Goal: Task Accomplishment & Management: Use online tool/utility

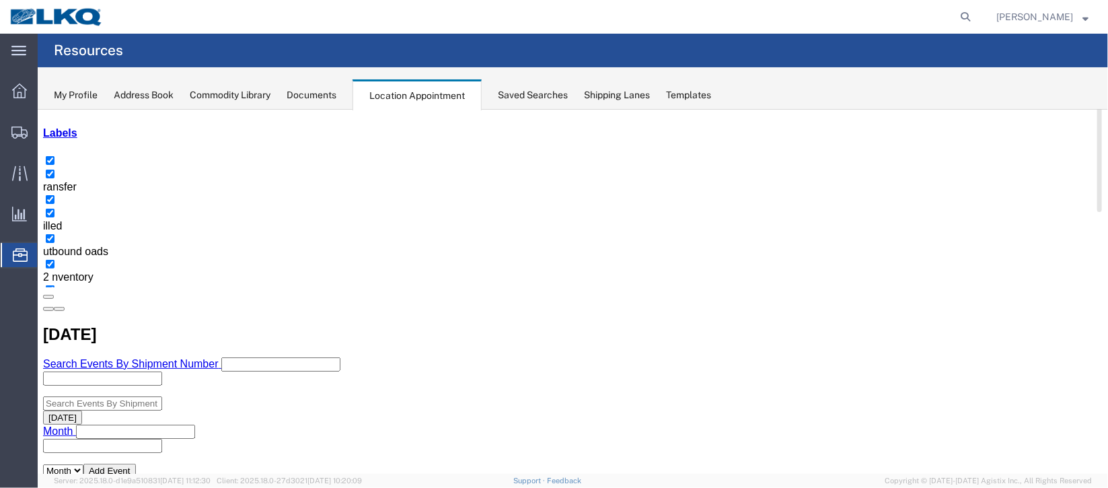
scroll to position [215, 0]
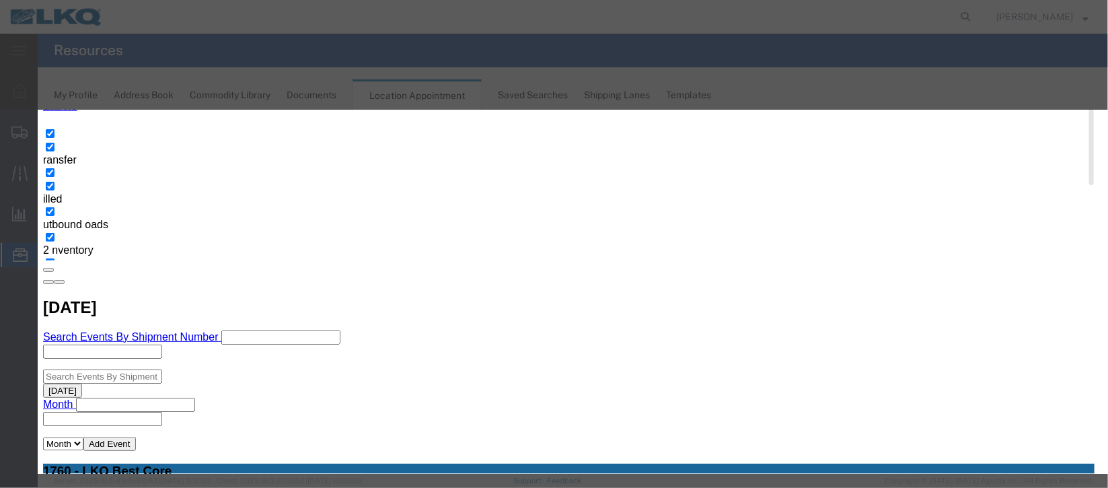
scroll to position [165, 0]
type input "la"
select select "160"
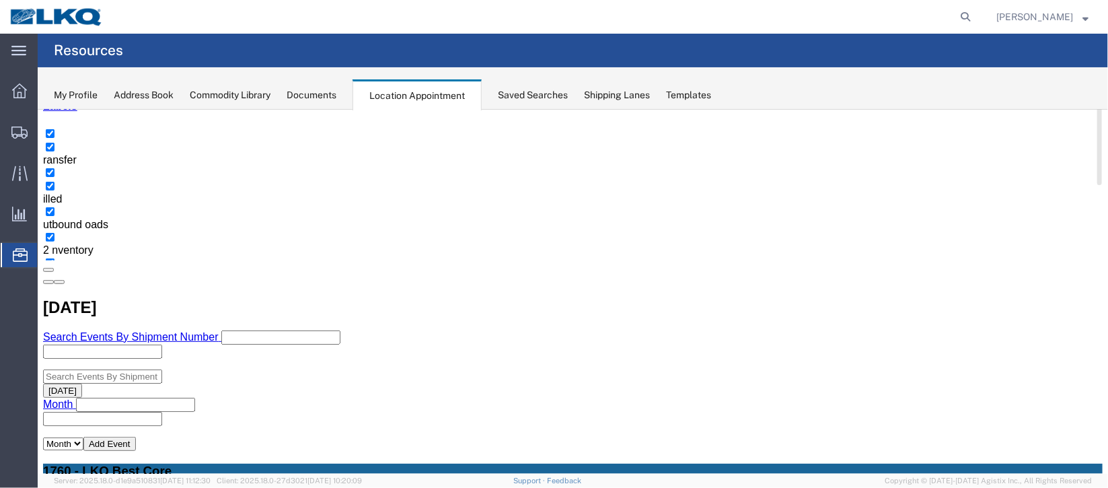
scroll to position [0, 0]
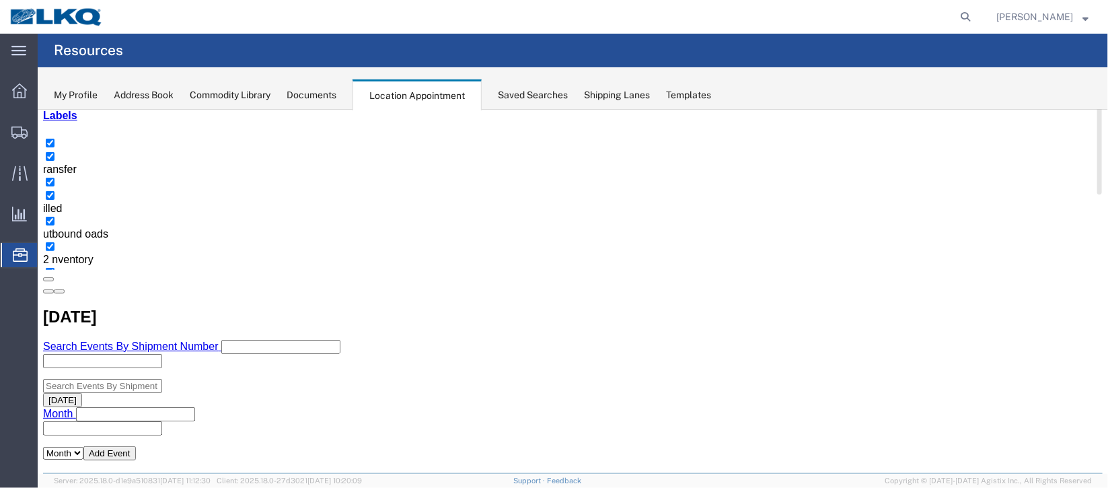
scroll to position [302, 0]
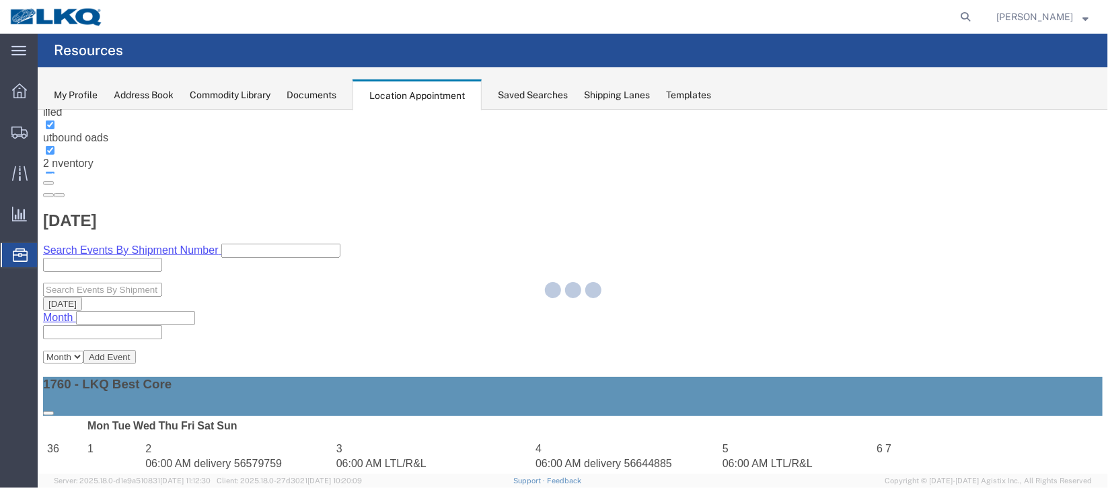
select select "1"
select select
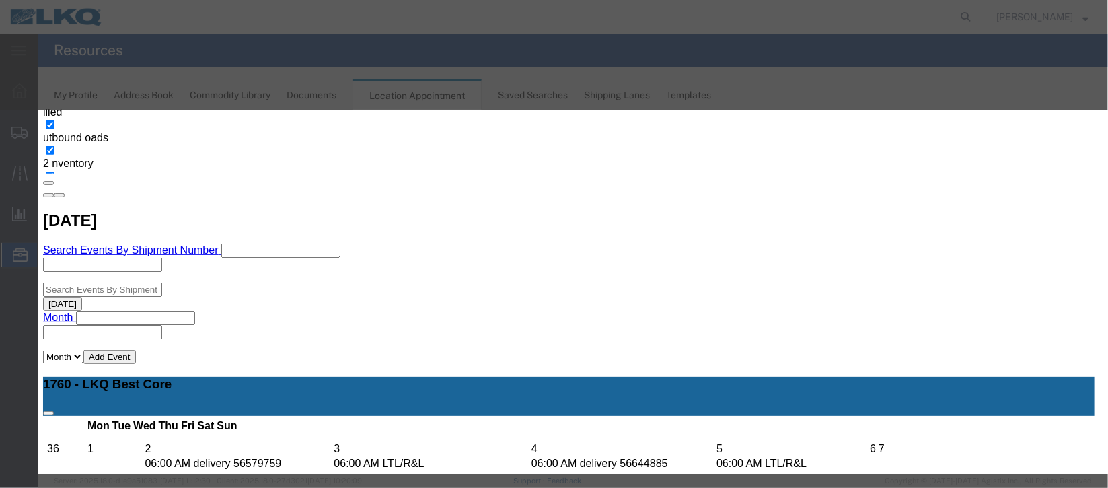
select select
type input "de"
drag, startPoint x: 661, startPoint y: 299, endPoint x: 720, endPoint y: 380, distance: 100.6
select select "40"
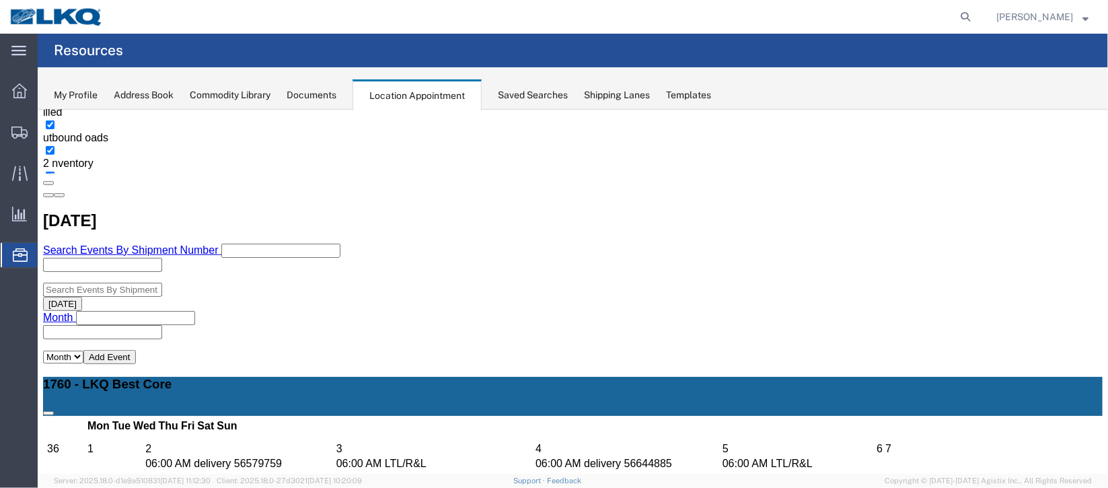
scroll to position [0, 0]
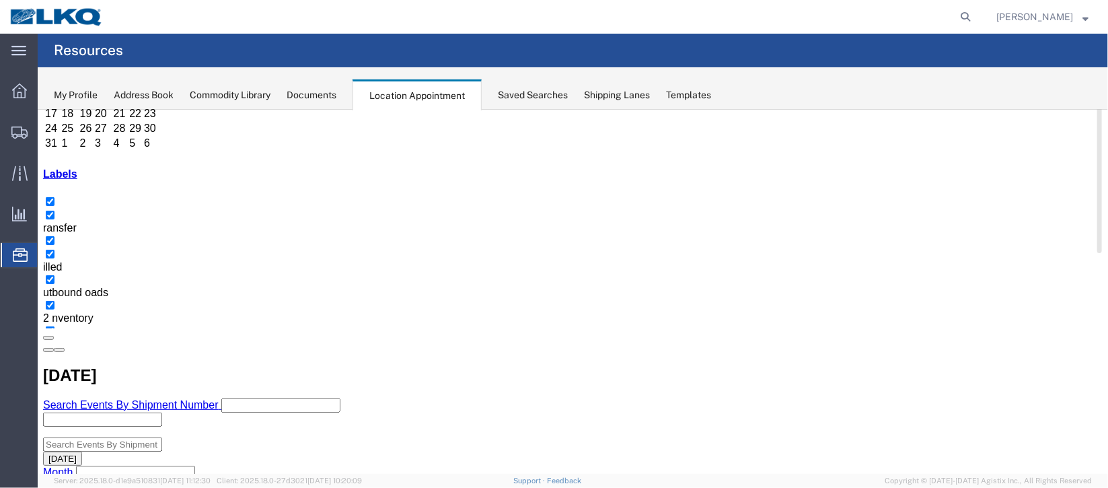
scroll to position [201, 0]
